Goal: Register for event/course

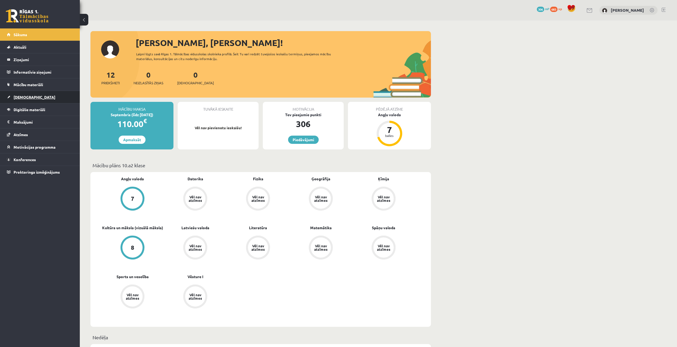
click at [35, 99] on link "[DEMOGRAPHIC_DATA]" at bounding box center [40, 97] width 66 height 12
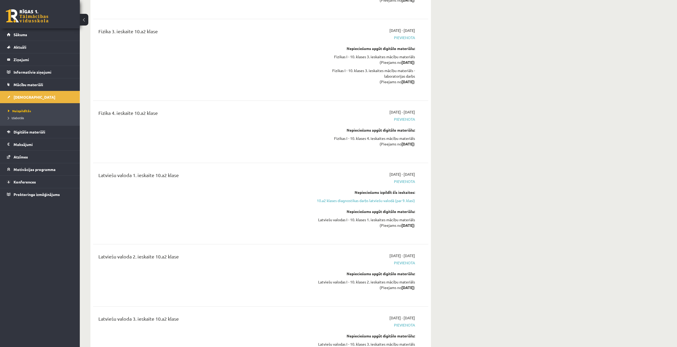
scroll to position [772, 0]
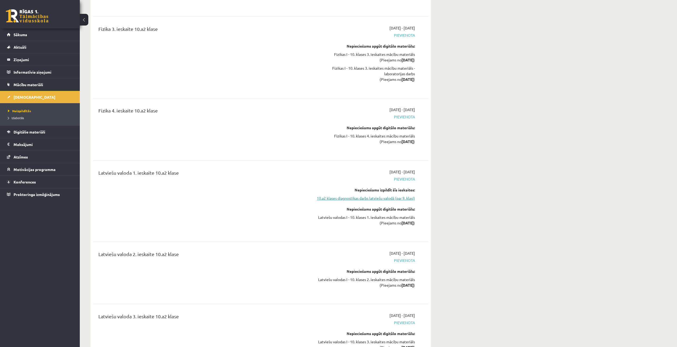
click at [378, 196] on link "10.a2 klases diagnostikas darbs latviešu valodā (par 9. klasi)" at bounding box center [365, 199] width 100 height 6
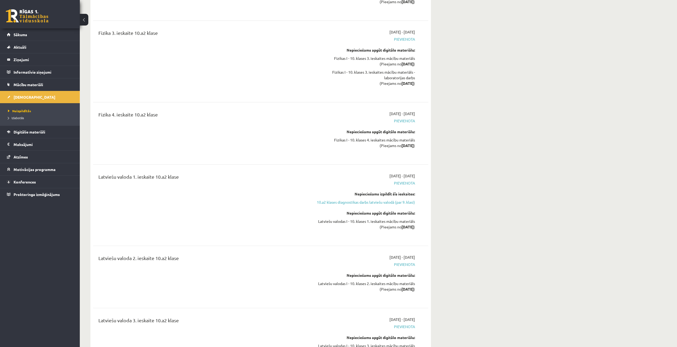
scroll to position [809, 0]
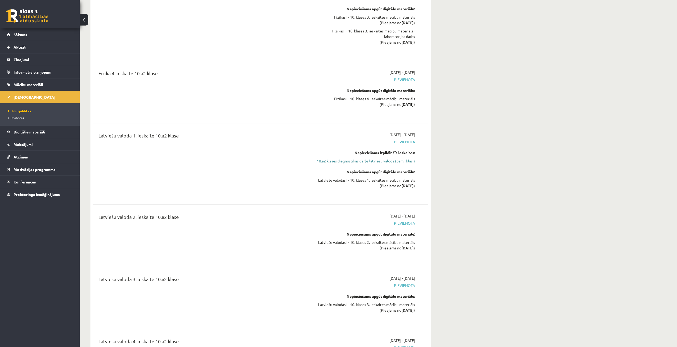
click at [387, 158] on link "10.a2 klases diagnostikas darbs latviešu valodā (par 9. klasi)" at bounding box center [365, 161] width 100 height 6
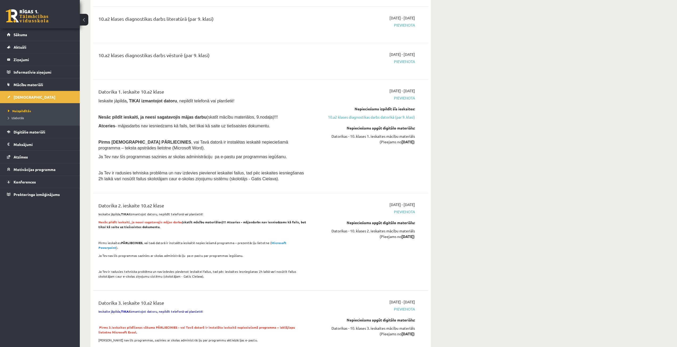
drag, startPoint x: 297, startPoint y: 134, endPoint x: 501, endPoint y: 127, distance: 203.4
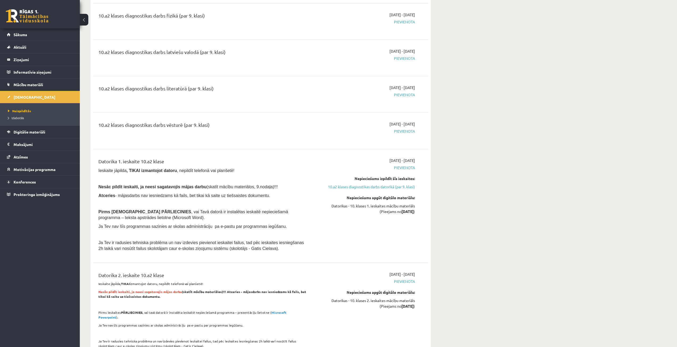
scroll to position [133, 0]
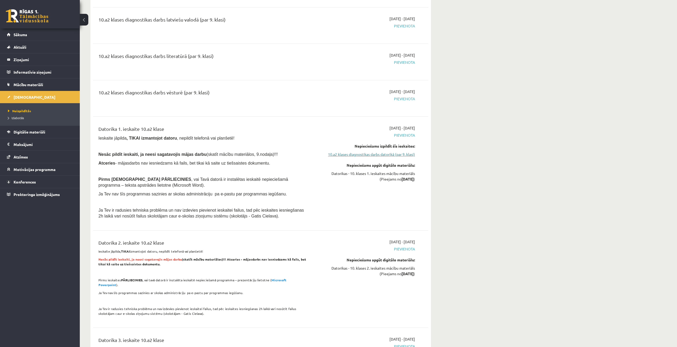
click at [372, 157] on link "10.a2 klases diagnostikas darbs datorikā (par 9. klasi)" at bounding box center [365, 155] width 100 height 6
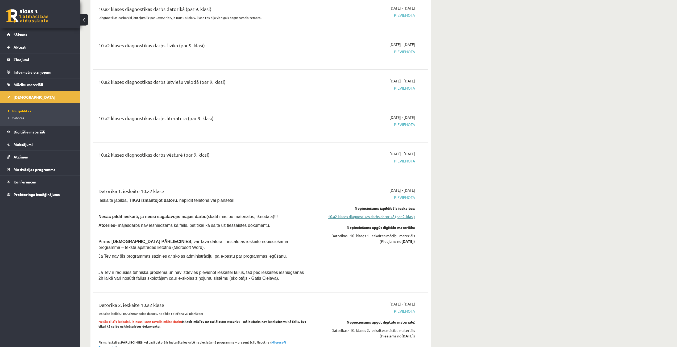
click at [392, 217] on link "10.a2 klases diagnostikas darbs datorikā (par 9. klasi)" at bounding box center [365, 217] width 100 height 6
click at [376, 216] on link "10.a2 klases diagnostikas darbs datorikā (par 9. klasi)" at bounding box center [365, 217] width 100 height 6
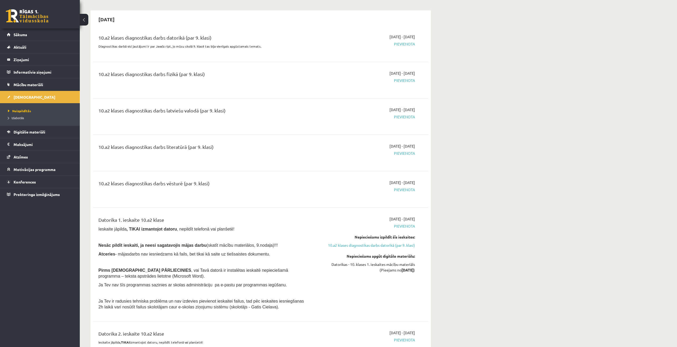
scroll to position [0, 0]
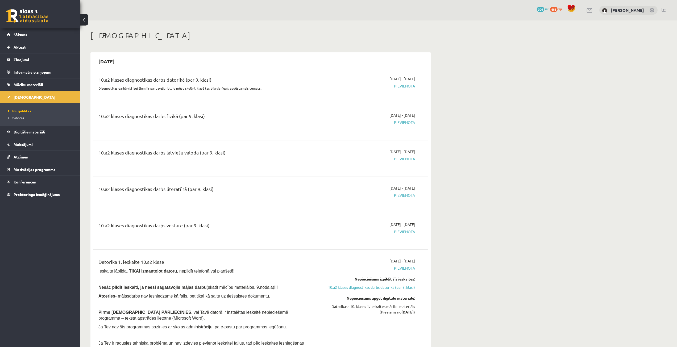
click at [19, 32] on link "Sākums" at bounding box center [40, 34] width 66 height 12
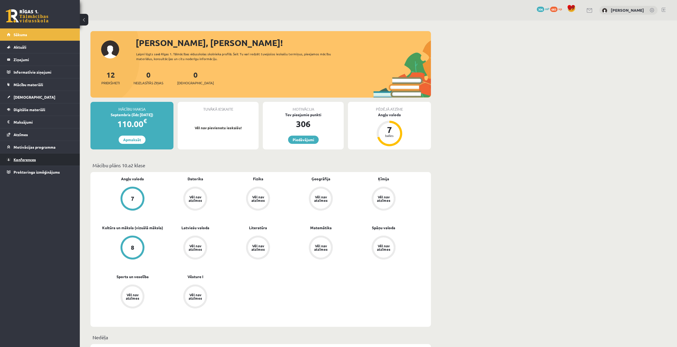
click at [45, 157] on link "Konferences" at bounding box center [40, 160] width 66 height 12
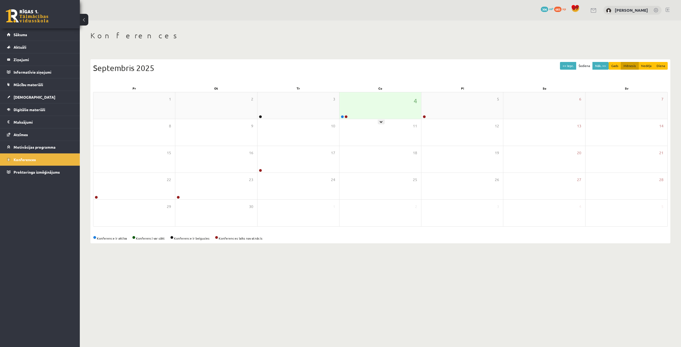
click at [365, 105] on div "4" at bounding box center [381, 105] width 82 height 27
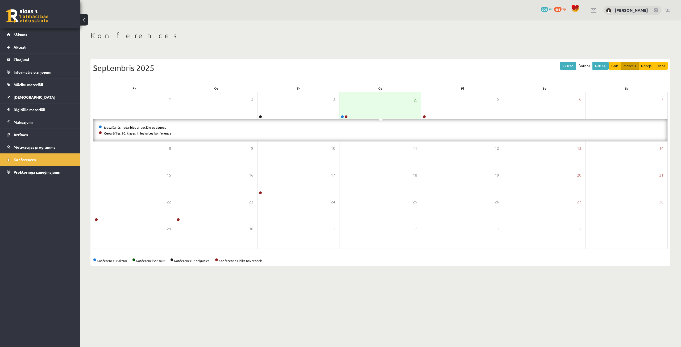
click at [123, 127] on link "Iepazīšanās nodarbība ar sociālo pedagogu" at bounding box center [135, 127] width 63 height 4
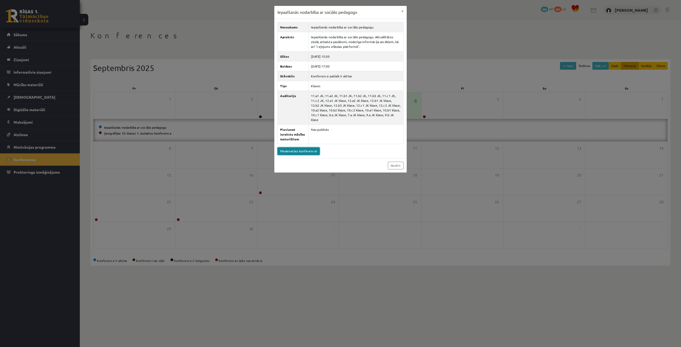
click at [303, 147] on link "Pievienoties konferencei" at bounding box center [299, 151] width 42 height 8
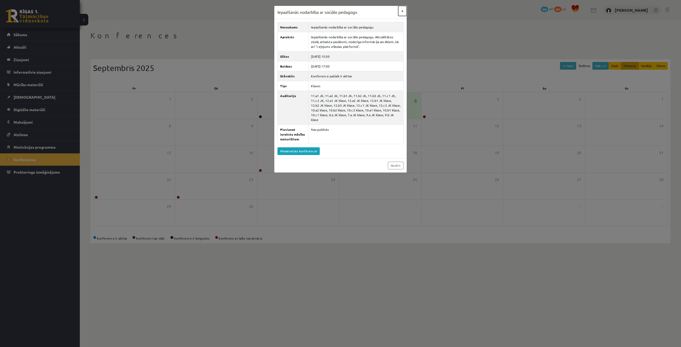
click at [403, 10] on button "×" at bounding box center [402, 11] width 9 height 10
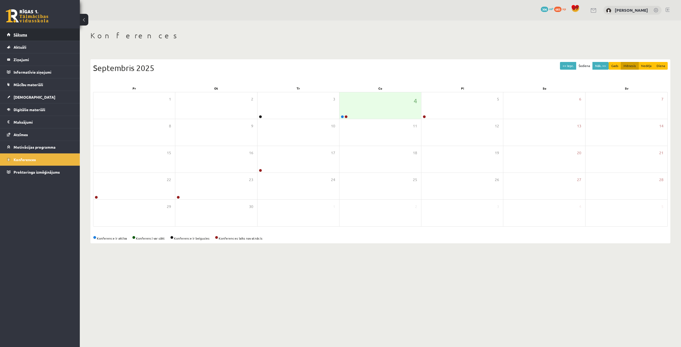
click at [47, 38] on link "Sākums" at bounding box center [40, 34] width 66 height 12
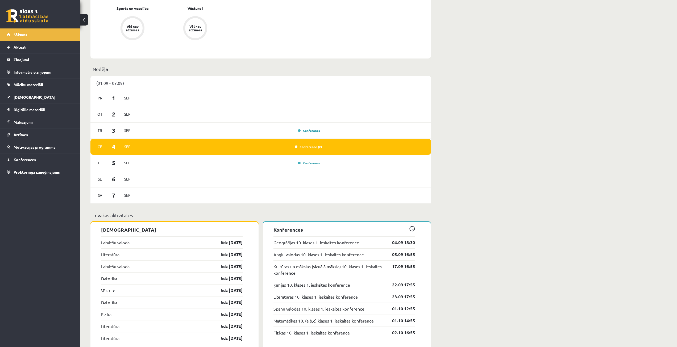
scroll to position [266, 0]
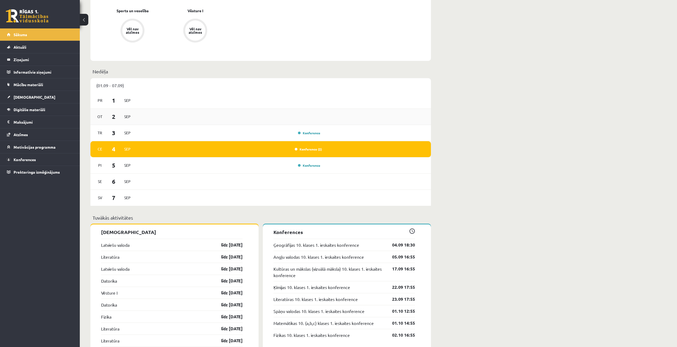
click at [208, 120] on div "Ot [DATE]" at bounding box center [260, 117] width 341 height 16
click at [38, 158] on link "Konferences" at bounding box center [40, 160] width 66 height 12
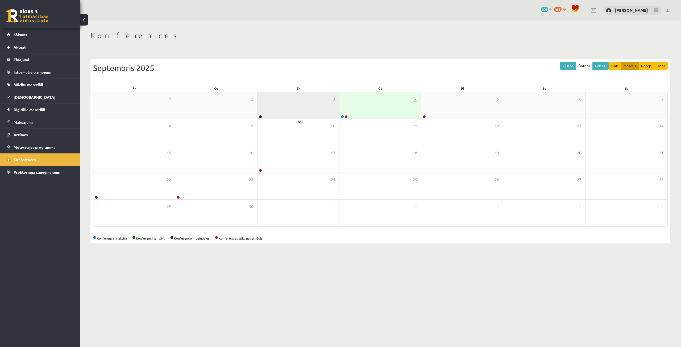
click at [292, 116] on div "3" at bounding box center [299, 105] width 82 height 27
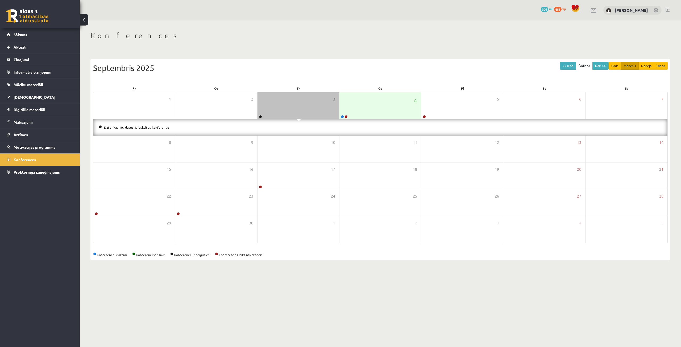
click at [156, 127] on link "Datorikas 10. klases 1. ieskaites konference" at bounding box center [136, 127] width 65 height 4
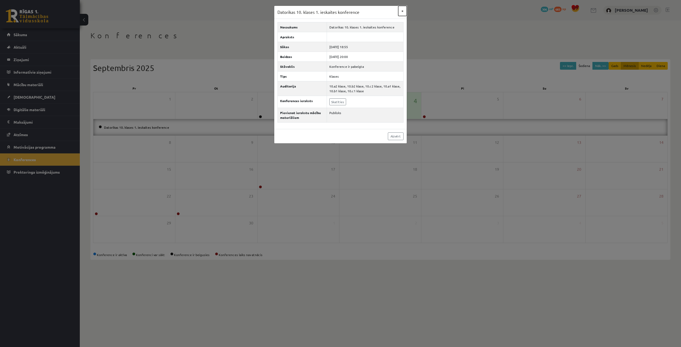
click at [404, 10] on button "×" at bounding box center [402, 11] width 9 height 10
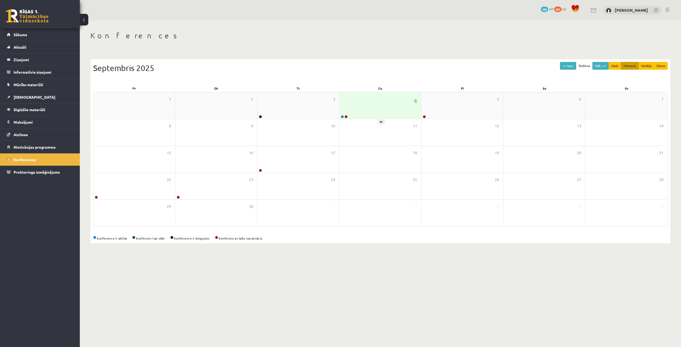
click at [359, 98] on div "4" at bounding box center [381, 105] width 82 height 27
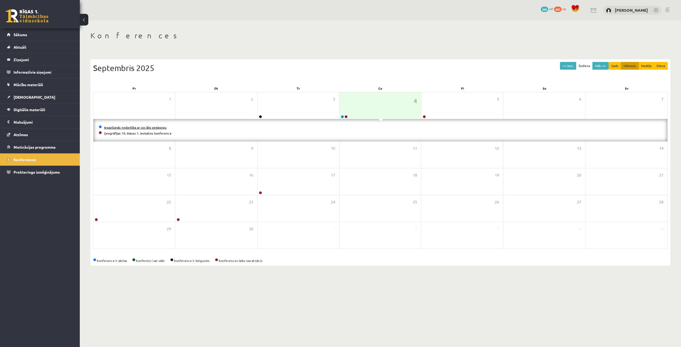
click at [142, 128] on link "Iepazīšanās nodarbība ar sociālo pedagogu" at bounding box center [135, 127] width 63 height 4
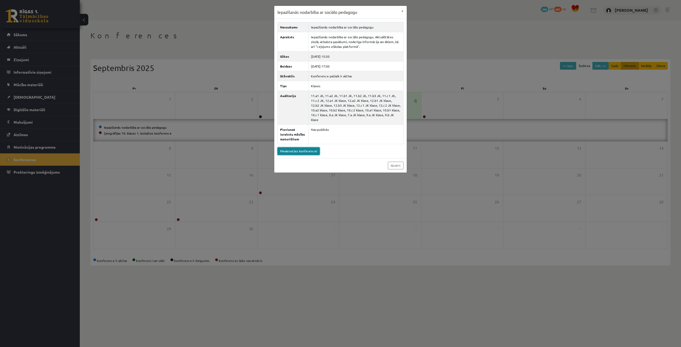
click at [288, 147] on link "Pievienoties konferencei" at bounding box center [299, 151] width 42 height 8
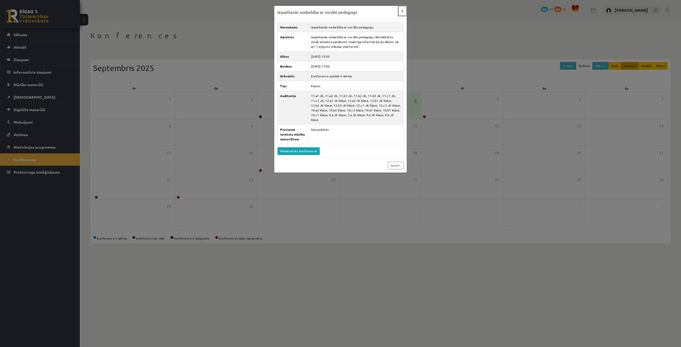
click at [401, 10] on button "×" at bounding box center [402, 11] width 9 height 10
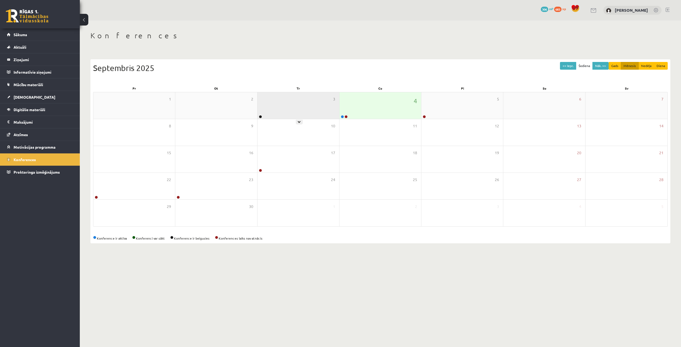
click at [272, 109] on div "3" at bounding box center [299, 105] width 82 height 27
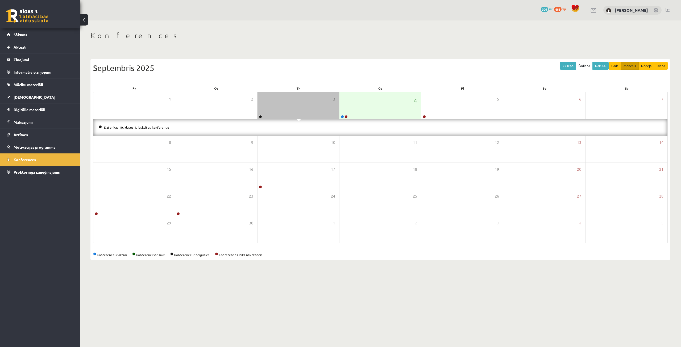
click at [151, 129] on link "Datorikas 10. klases 1. ieskaites konference" at bounding box center [136, 127] width 65 height 4
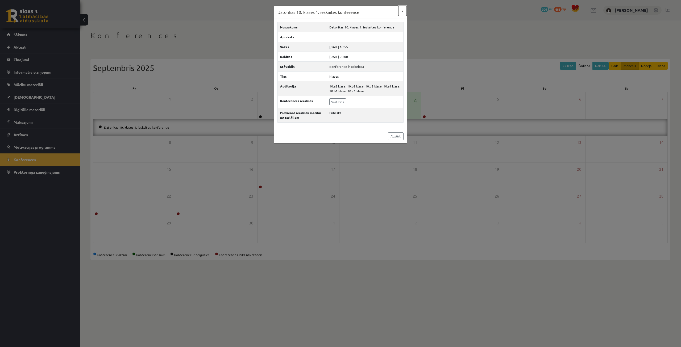
click at [401, 13] on button "×" at bounding box center [402, 11] width 9 height 10
